Goal: Find specific page/section: Find specific page/section

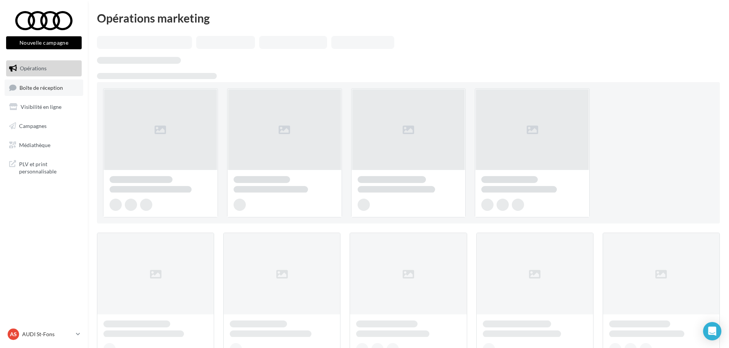
click at [31, 82] on link "Boîte de réception" at bounding box center [44, 87] width 79 height 16
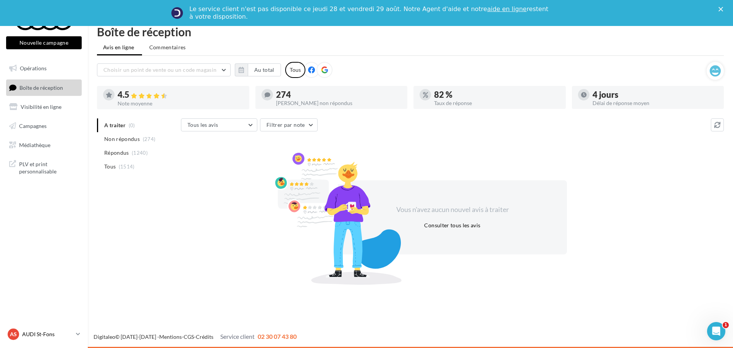
click at [61, 338] on div "AS AUDI St-Fons audi-[GEOGRAPHIC_DATA]-gru" at bounding box center [40, 333] width 65 height 11
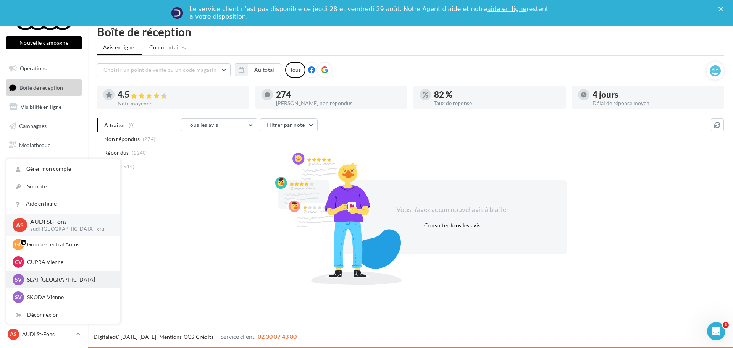
scroll to position [105, 0]
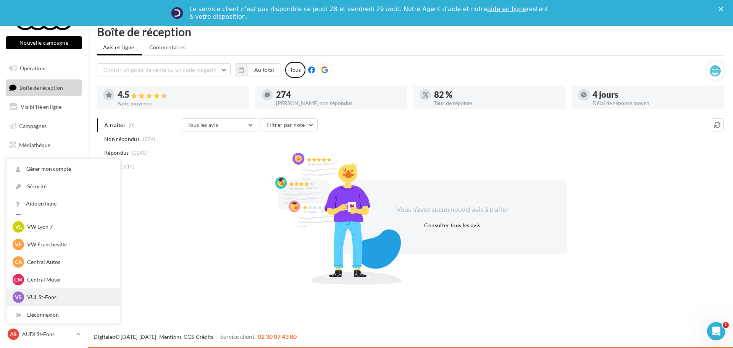
click at [56, 296] on p "VUL St-Fons" at bounding box center [69, 297] width 84 height 8
